Goal: Use online tool/utility: Use online tool/utility

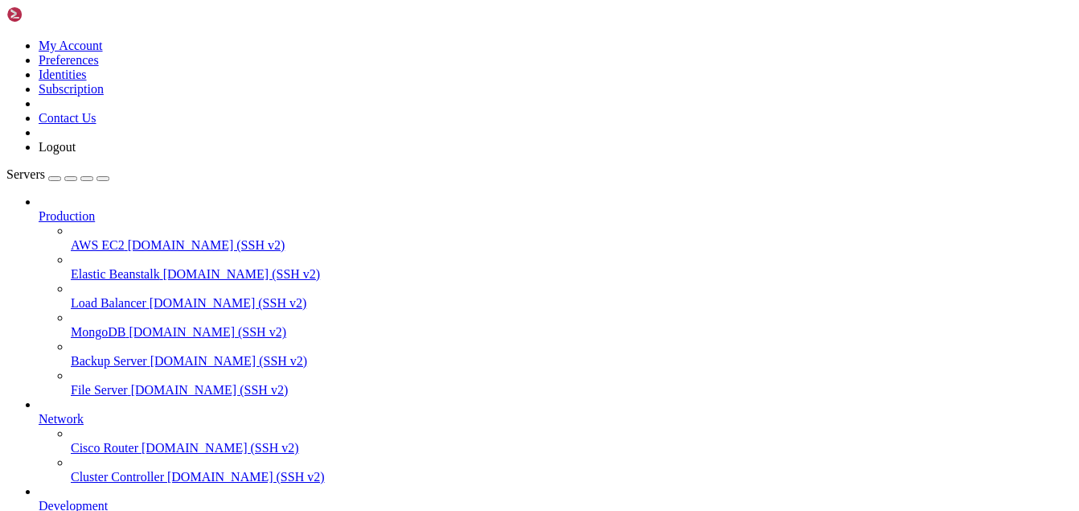
scroll to position [930, 0]
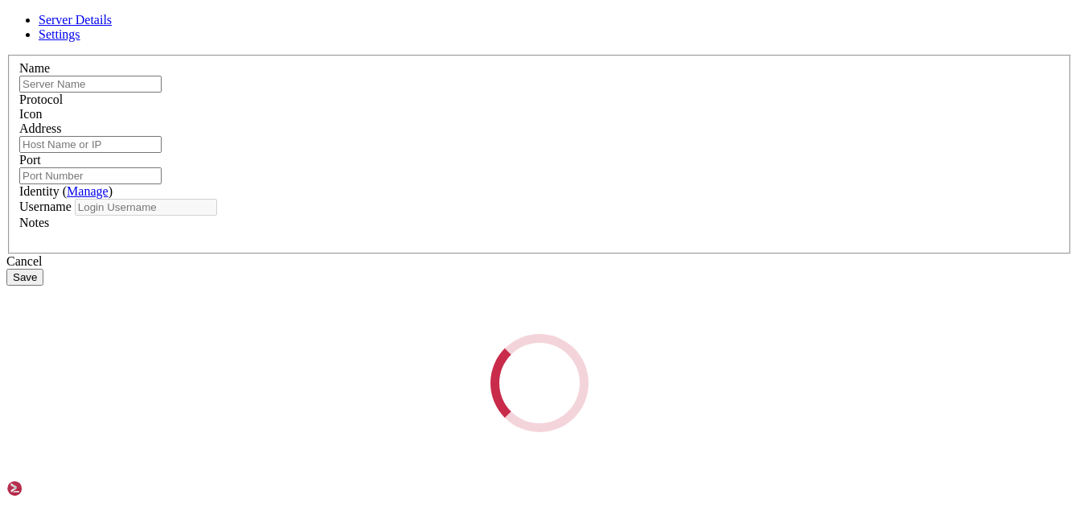
type input "Servidor"
type input "[TECHNICAL_ID]"
type input "22"
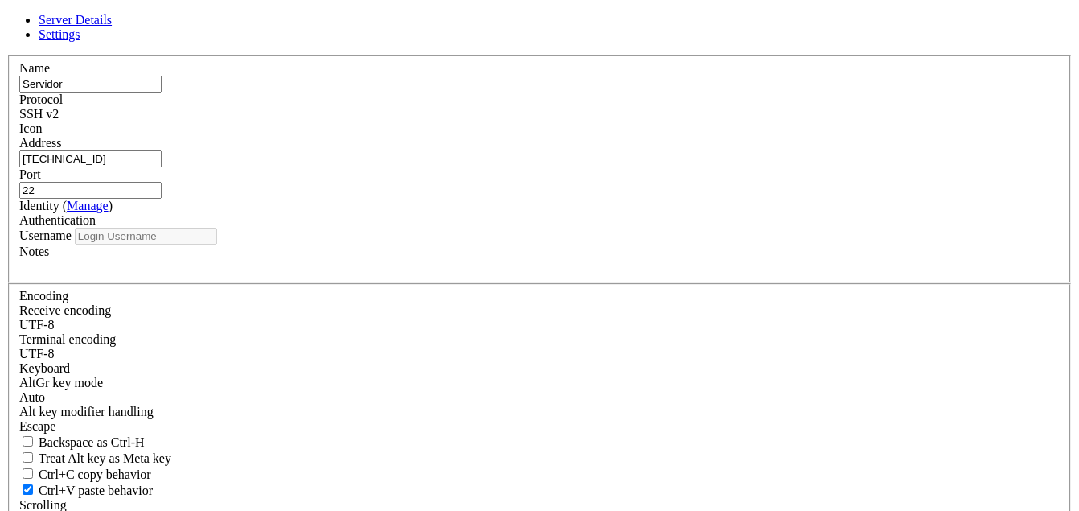
type input "root"
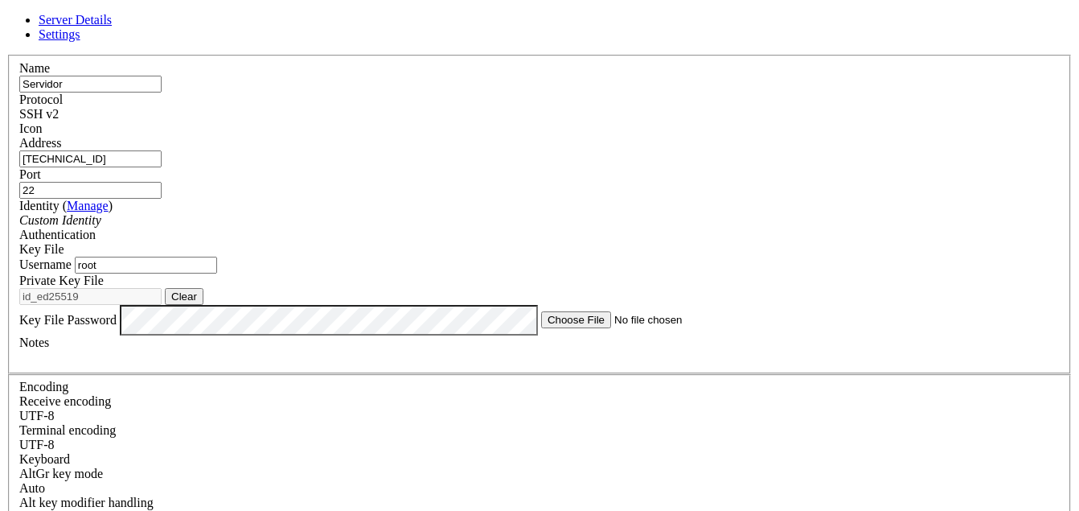
drag, startPoint x: 403, startPoint y: 170, endPoint x: 254, endPoint y: 176, distance: 149.0
click at [254, 176] on div "Server Details Settings Name Servidor Protocol SSH v2 Icon" at bounding box center [539, 361] width 1067 height 696
